Goal: Task Accomplishment & Management: Use online tool/utility

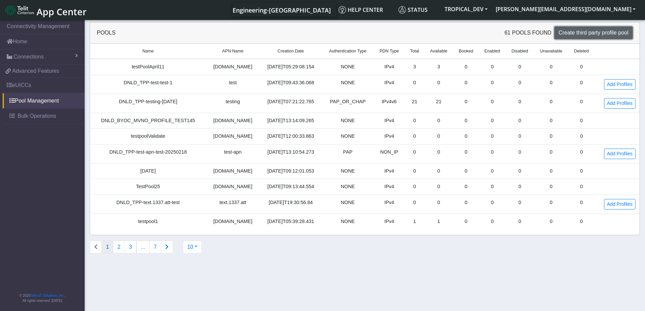
click at [565, 34] on span "Create third party profile pool" at bounding box center [594, 33] width 70 height 6
select select "IPv4"
select select "NONE"
click at [189, 248] on button "10" at bounding box center [192, 247] width 19 height 13
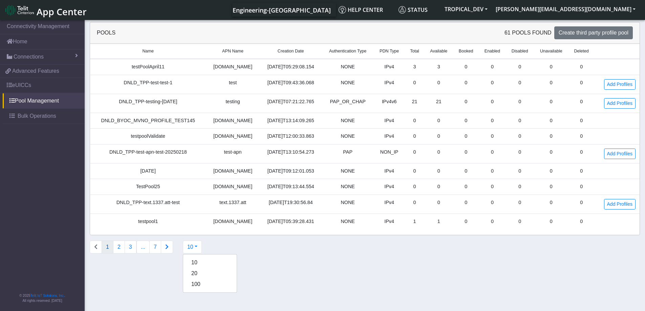
click at [302, 276] on section "Connectivity Management Home Connections List Map 6d4066192d9d1487195984f0bdfff…" at bounding box center [322, 166] width 645 height 295
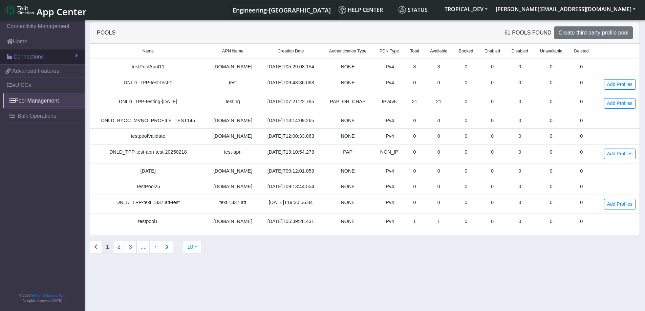
click at [36, 59] on span "Connections" at bounding box center [29, 57] width 30 height 8
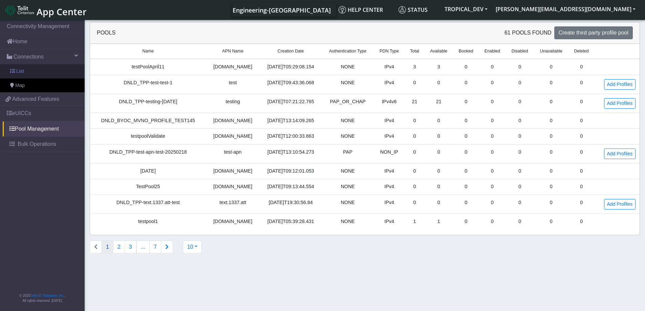
click at [34, 66] on link "List" at bounding box center [42, 71] width 85 height 14
click at [34, 69] on link "List" at bounding box center [42, 71] width 85 height 14
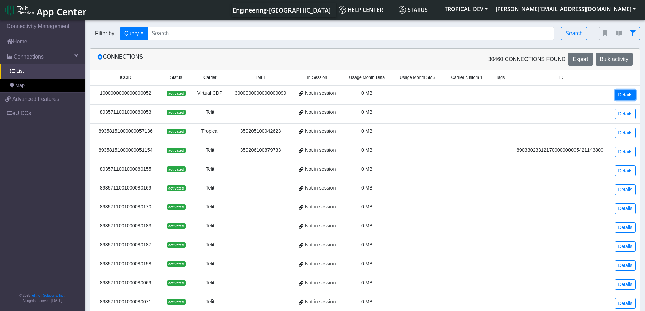
click at [617, 98] on link "Details" at bounding box center [625, 95] width 21 height 10
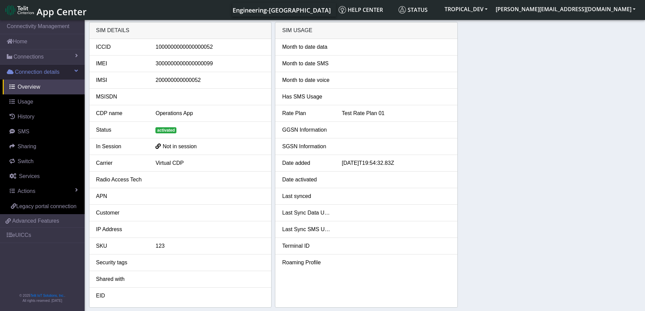
click at [78, 71] on span at bounding box center [75, 70] width 3 height 5
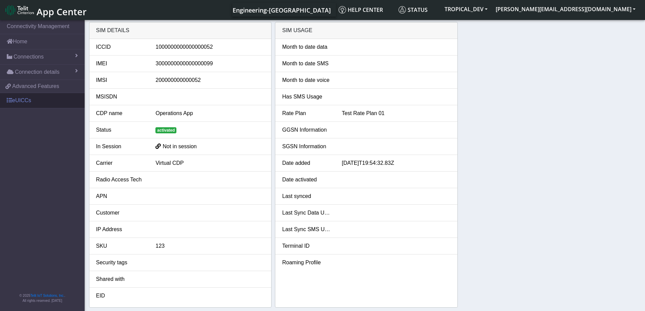
click at [28, 101] on link "eUICCs" at bounding box center [42, 100] width 85 height 15
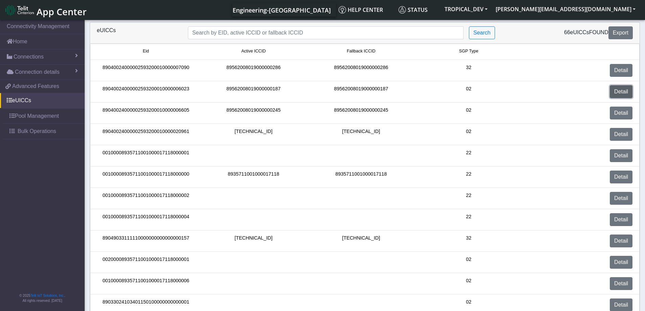
click at [623, 88] on link "Detail" at bounding box center [621, 91] width 23 height 13
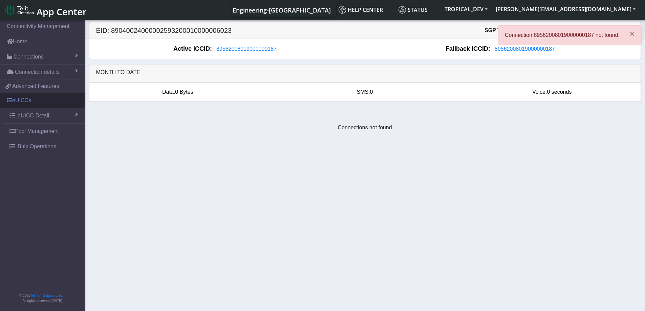
click at [36, 101] on link "eUICCs" at bounding box center [42, 100] width 85 height 15
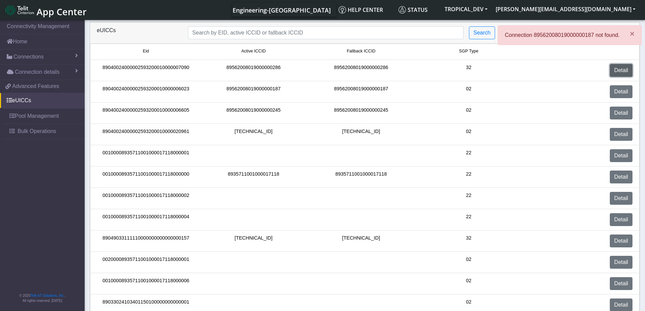
click at [618, 69] on link "Detail" at bounding box center [621, 70] width 23 height 13
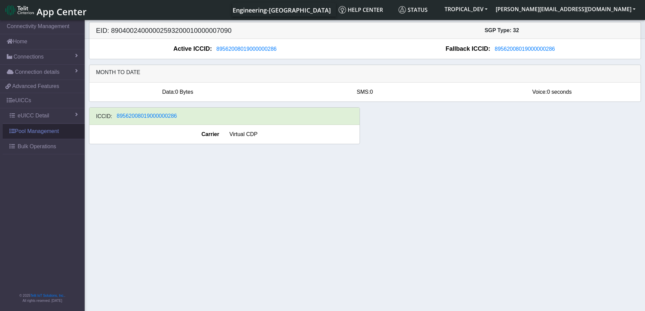
click at [29, 136] on link "Pool Management" at bounding box center [44, 131] width 82 height 15
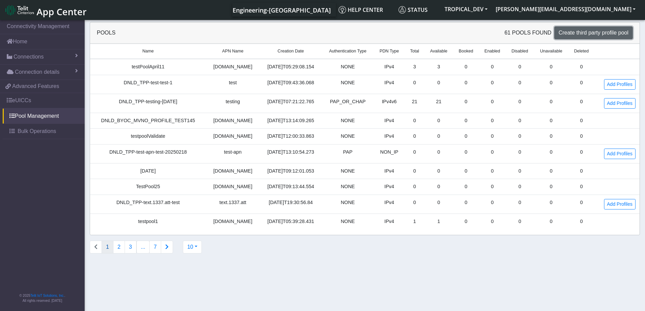
click at [570, 37] on button "Create third party profile pool" at bounding box center [593, 32] width 79 height 13
select select "IPv4"
select select "NONE"
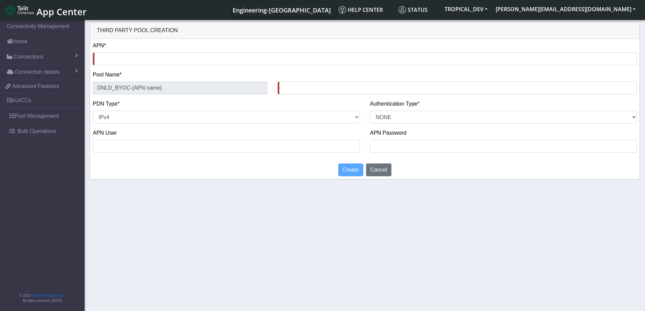
click at [49, 12] on span "App Center" at bounding box center [62, 11] width 50 height 13
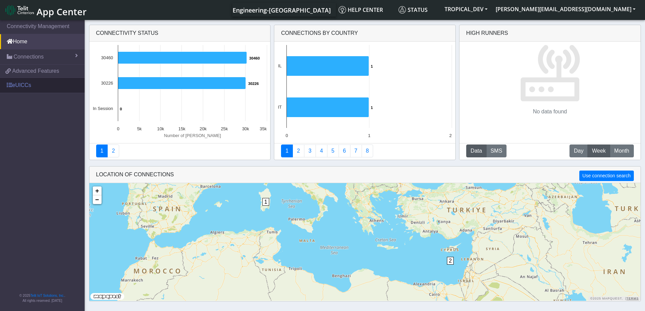
click at [16, 89] on link "eUICCs" at bounding box center [42, 85] width 85 height 15
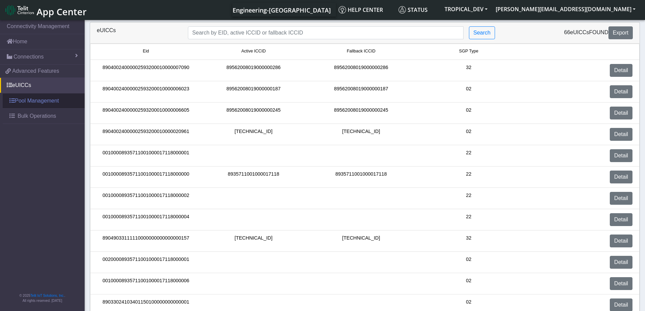
click at [19, 106] on link "Pool Management" at bounding box center [44, 100] width 82 height 15
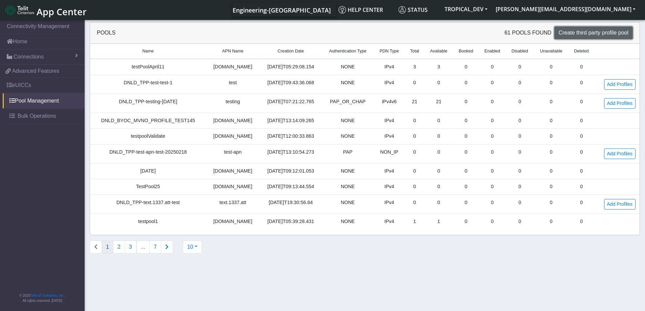
click at [580, 34] on span "Create third party profile pool" at bounding box center [594, 33] width 70 height 6
select select "IPv4"
select select "NONE"
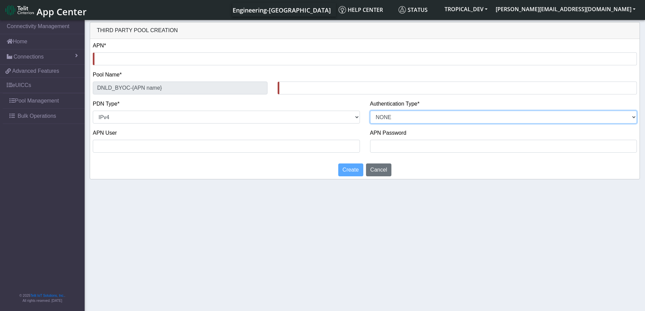
click at [586, 117] on select "PAP CHAP PAP_OR_CHAP NONE" at bounding box center [503, 117] width 267 height 13
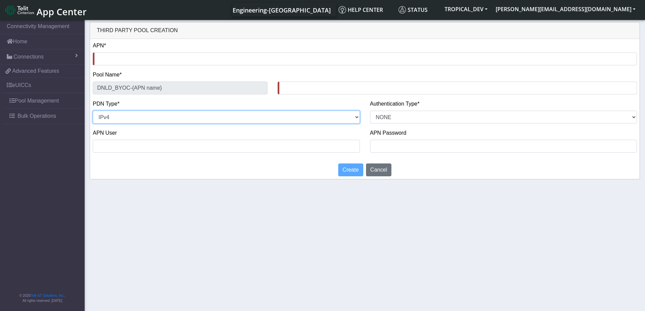
click at [353, 118] on select "NON_IP IPv4 IPv6 IPv4v6" at bounding box center [226, 117] width 267 height 13
click at [352, 114] on select "NON_IP IPv4 IPv6 IPv4v6" at bounding box center [226, 117] width 267 height 13
click at [93, 111] on select "NON_IP IPv4 IPv6 IPv4v6" at bounding box center [226, 117] width 267 height 13
click at [214, 116] on select "NON_IP IPv4 IPv6 IPv4v6" at bounding box center [226, 117] width 267 height 13
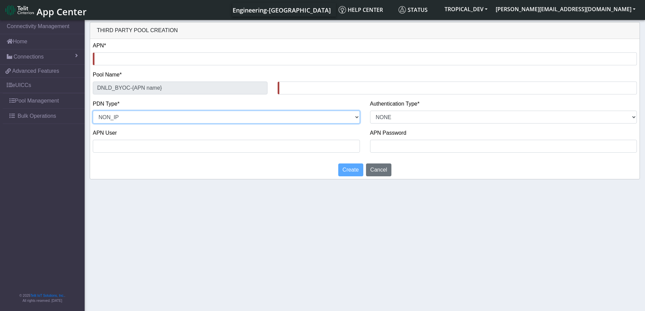
select select "IPv4"
click at [93, 111] on select "NON_IP IPv4 IPv6 IPv4v6" at bounding box center [226, 117] width 267 height 13
click at [217, 117] on select "NON_IP IPv4 IPv6 IPv4v6" at bounding box center [226, 117] width 267 height 13
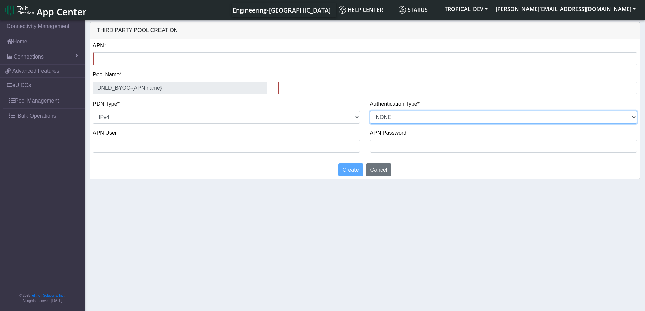
click at [518, 117] on select "PAP CHAP PAP_OR_CHAP NONE" at bounding box center [503, 117] width 267 height 13
click at [409, 116] on select "PAP CHAP PAP_OR_CHAP NONE" at bounding box center [503, 117] width 267 height 13
click at [417, 115] on select "PAP CHAP PAP_OR_CHAP NONE" at bounding box center [503, 117] width 267 height 13
click at [413, 116] on select "PAP CHAP PAP_OR_CHAP NONE" at bounding box center [503, 117] width 267 height 13
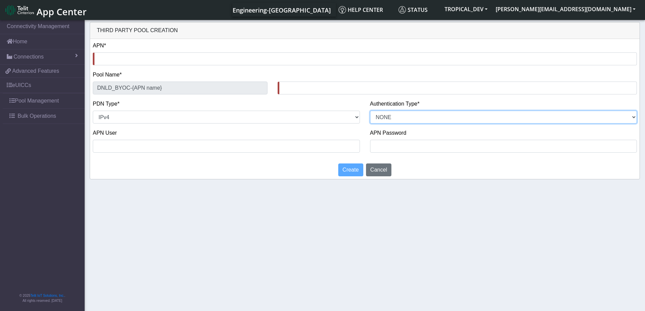
drag, startPoint x: 425, startPoint y: 117, endPoint x: 425, endPoint y: 123, distance: 6.1
click at [425, 117] on select "PAP CHAP PAP_OR_CHAP NONE" at bounding box center [503, 117] width 267 height 13
click at [370, 111] on select "PAP CHAP PAP_OR_CHAP NONE" at bounding box center [503, 117] width 267 height 13
click at [386, 120] on select "PAP CHAP PAP_OR_CHAP NONE" at bounding box center [503, 117] width 267 height 13
select select "NONE"
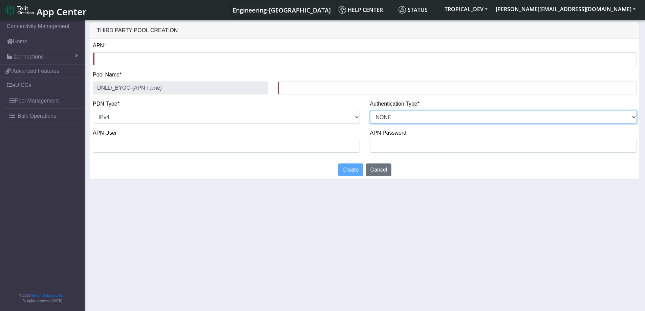
click at [370, 111] on select "PAP CHAP PAP_OR_CHAP NONE" at bounding box center [503, 117] width 267 height 13
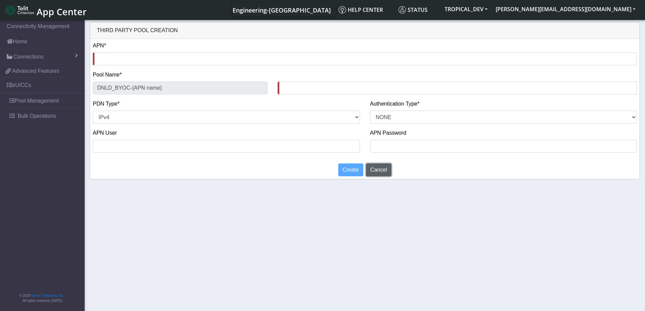
click at [381, 166] on button "Cancel" at bounding box center [379, 169] width 26 height 13
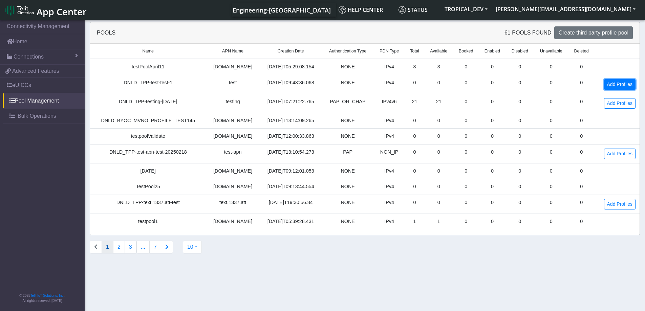
click at [614, 85] on link "Add Profiles" at bounding box center [619, 84] width 31 height 10
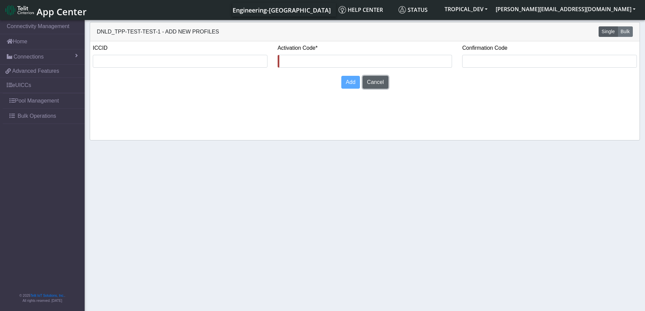
click at [381, 85] on button "Cancel" at bounding box center [376, 82] width 26 height 13
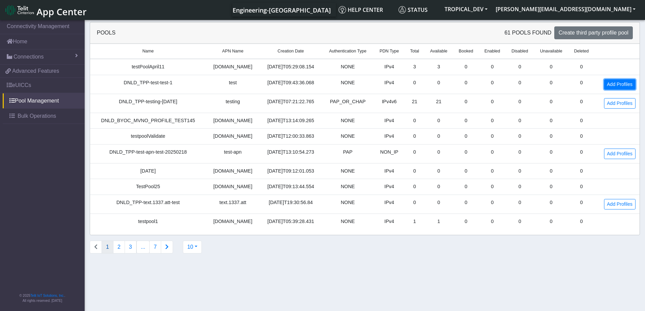
click at [613, 82] on link "Add Profiles" at bounding box center [619, 84] width 31 height 10
